Goal: Information Seeking & Learning: Learn about a topic

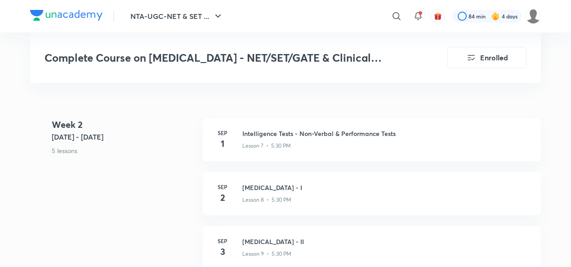
scroll to position [841, 0]
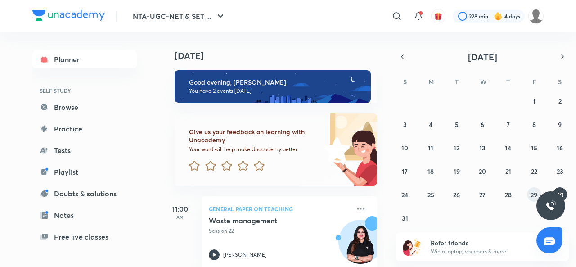
click at [531, 194] on abbr "29" at bounding box center [533, 194] width 7 height 9
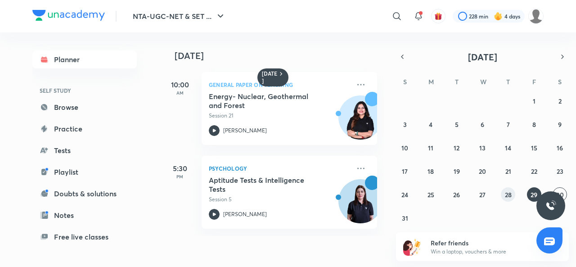
click at [509, 199] on button "28" at bounding box center [508, 194] width 14 height 14
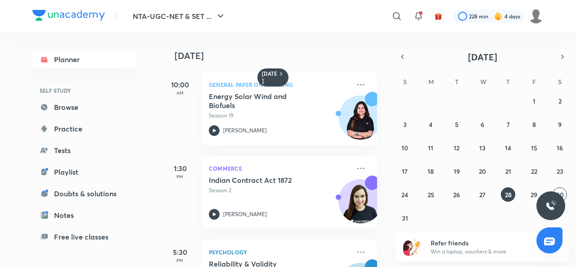
scroll to position [143, 0]
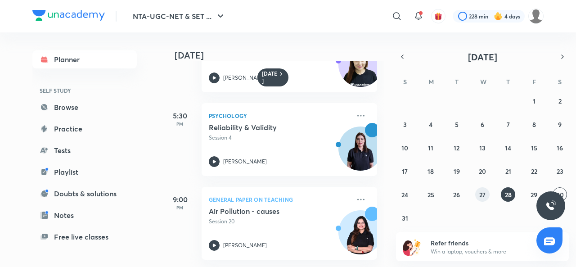
click at [479, 197] on button "27" at bounding box center [482, 194] width 14 height 14
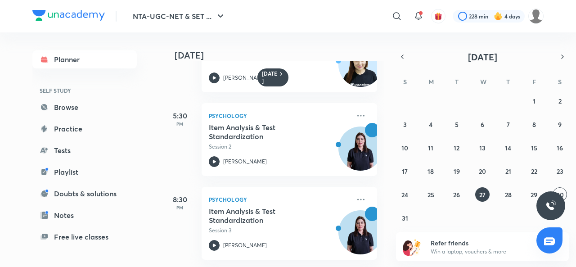
click at [214, 241] on icon at bounding box center [214, 245] width 11 height 11
